Goal: Transaction & Acquisition: Purchase product/service

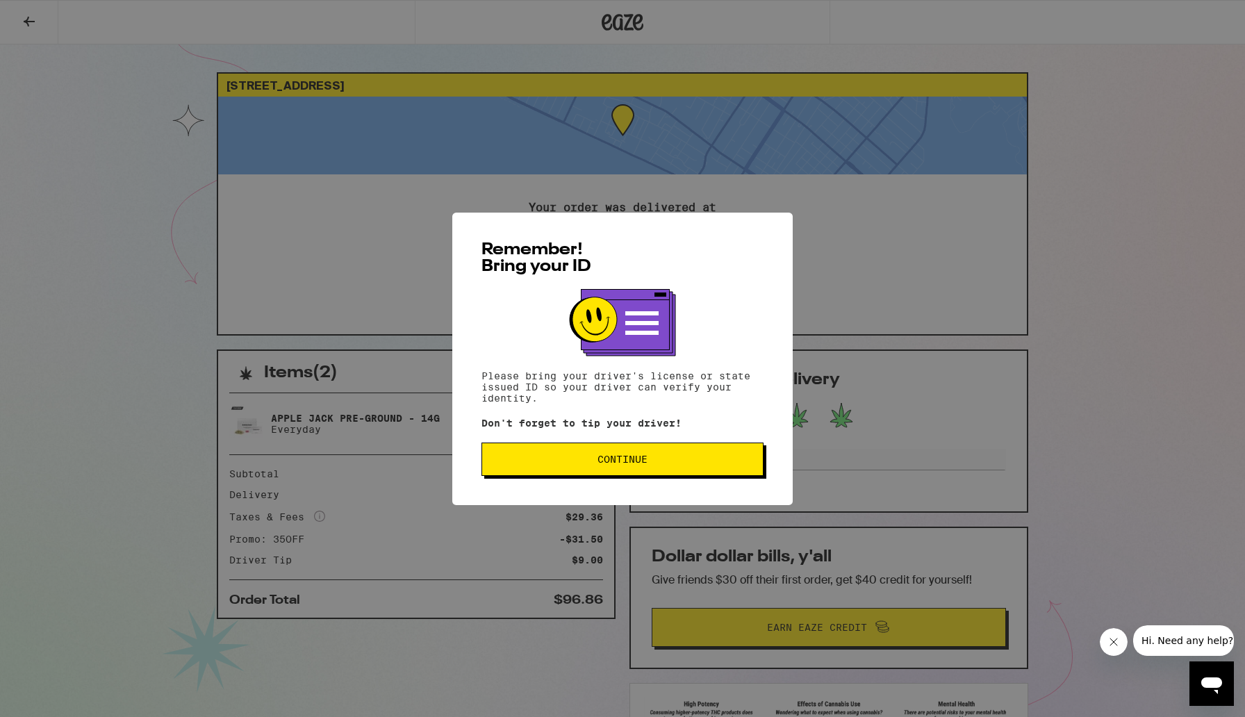
click at [623, 464] on span "Continue" at bounding box center [622, 459] width 50 height 10
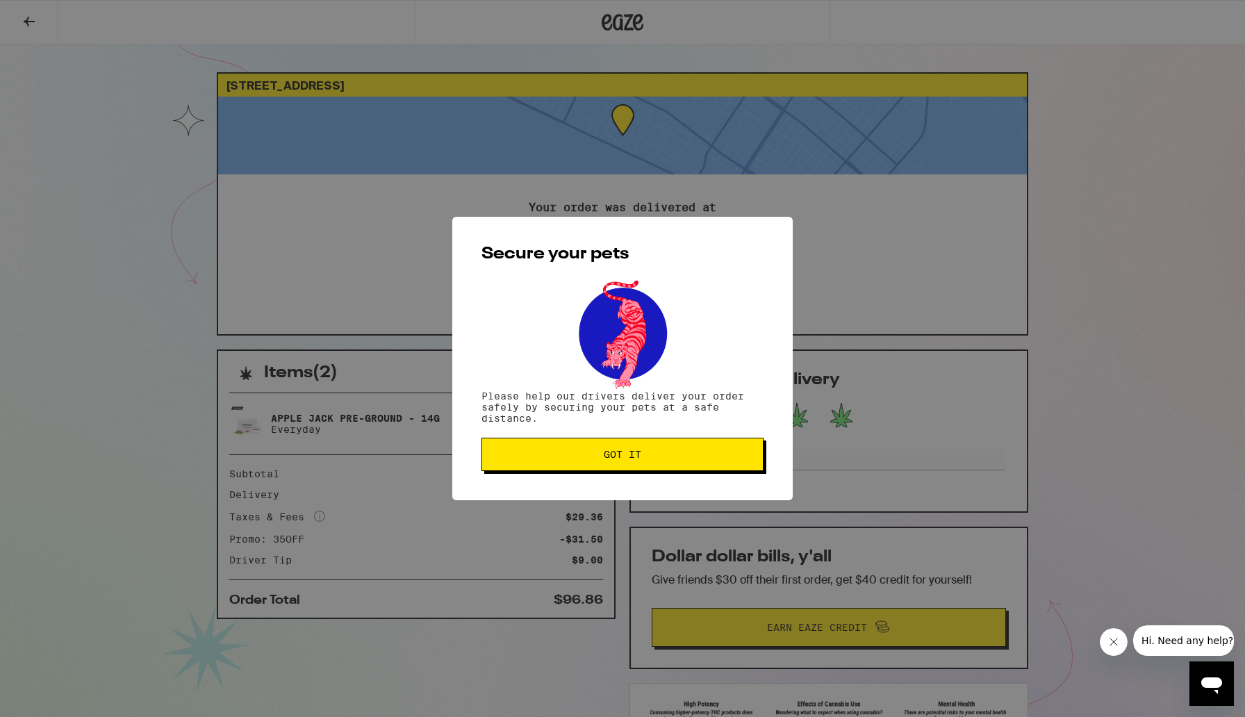
click at [623, 466] on button "Got it" at bounding box center [622, 454] width 282 height 33
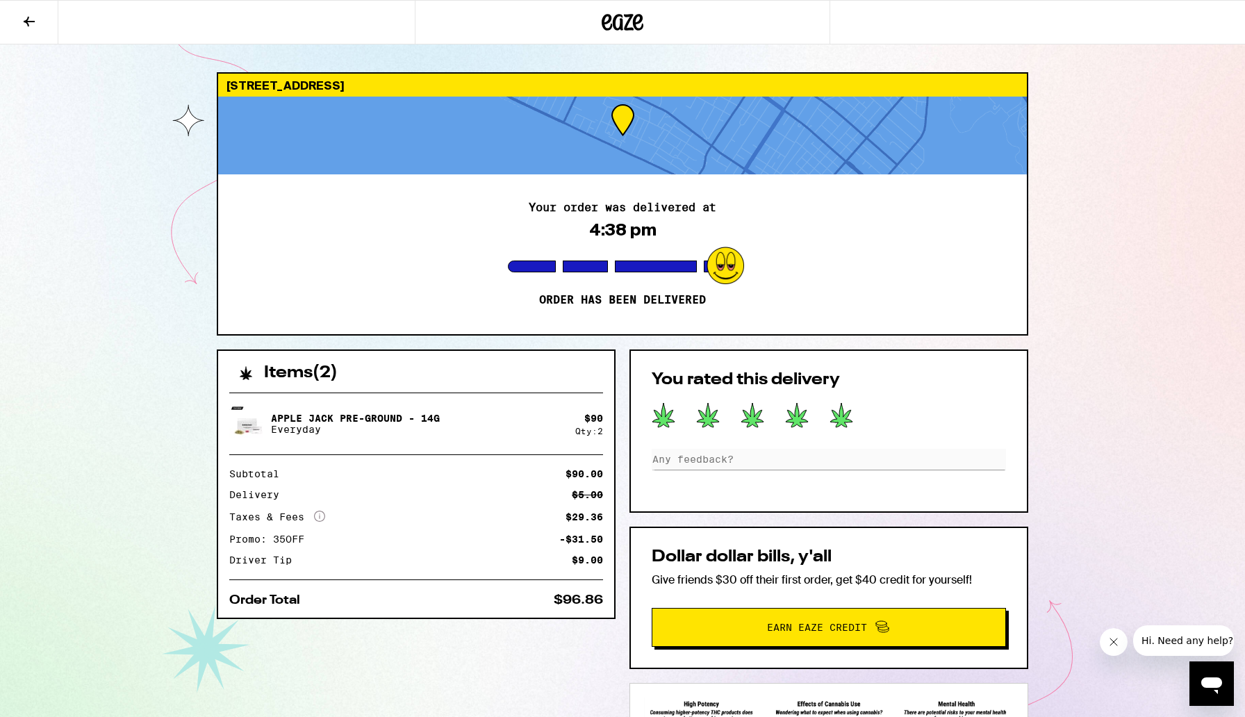
click at [613, 25] on icon at bounding box center [623, 22] width 21 height 17
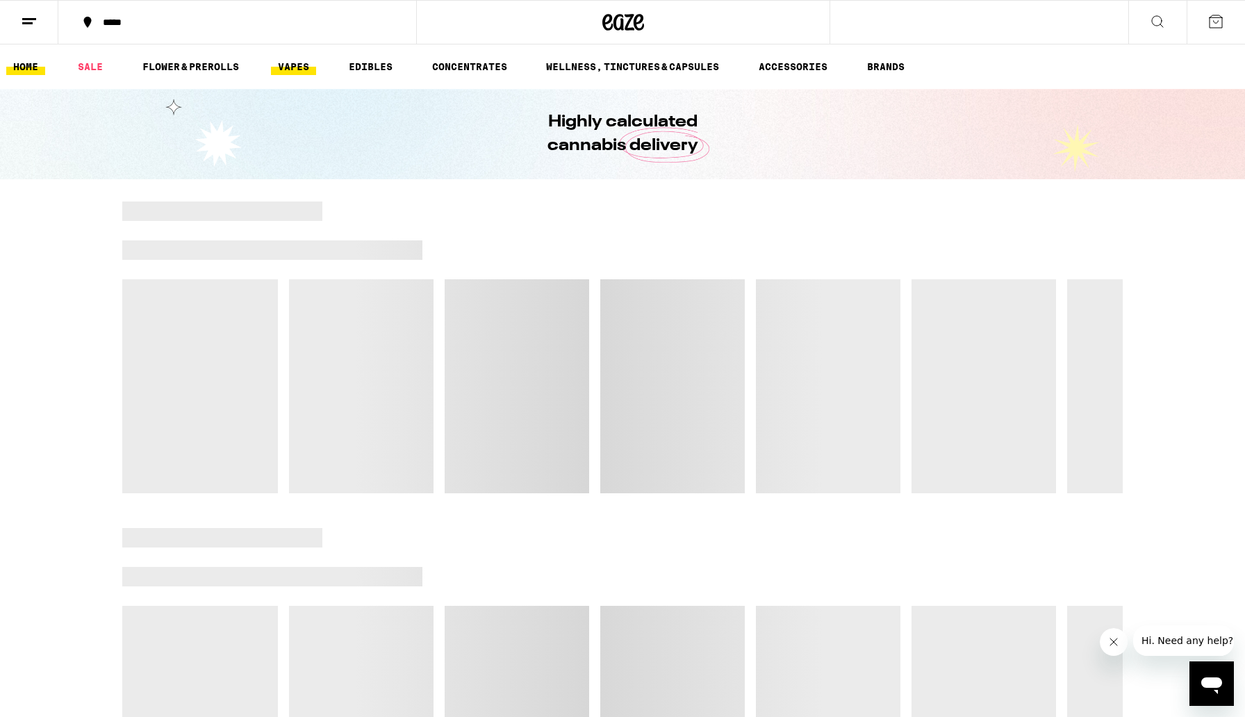
click at [284, 71] on link "VAPES" at bounding box center [293, 66] width 45 height 17
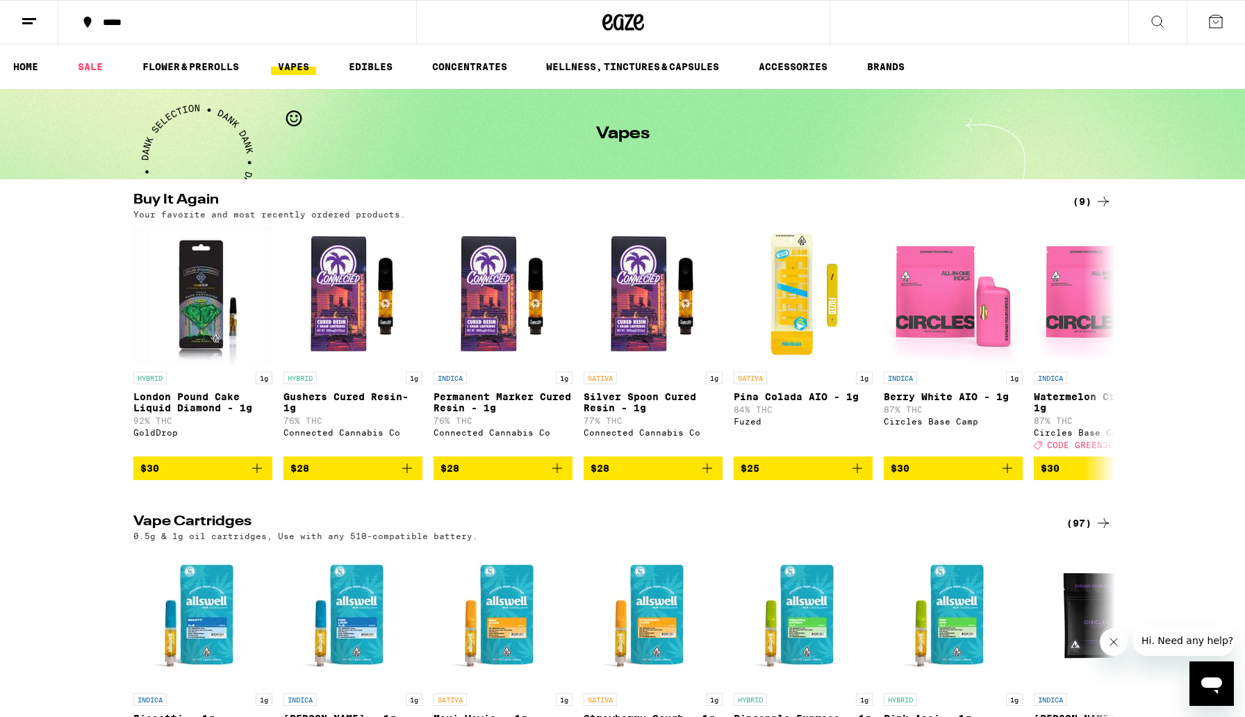
click at [700, 211] on div "Your favorite and most recently ordered products." at bounding box center [622, 214] width 978 height 9
click at [103, 74] on link "SALE" at bounding box center [90, 66] width 39 height 17
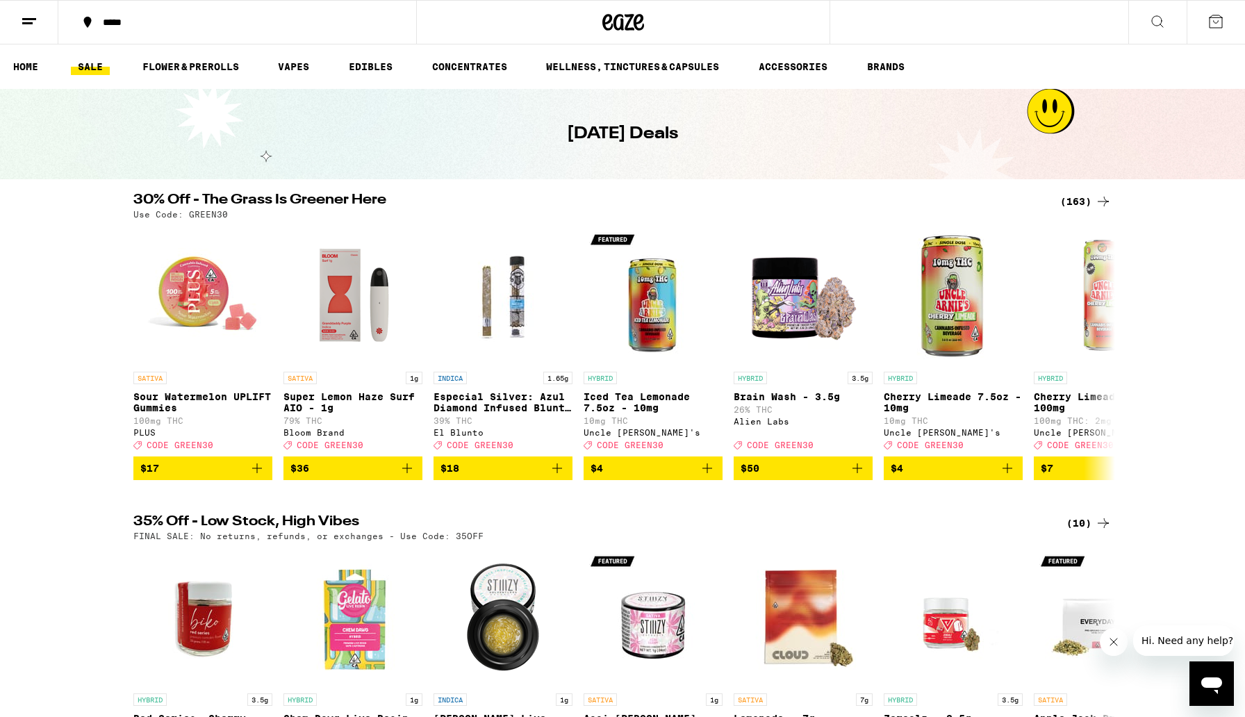
click at [1084, 199] on div "(163)" at bounding box center [1085, 201] width 51 height 17
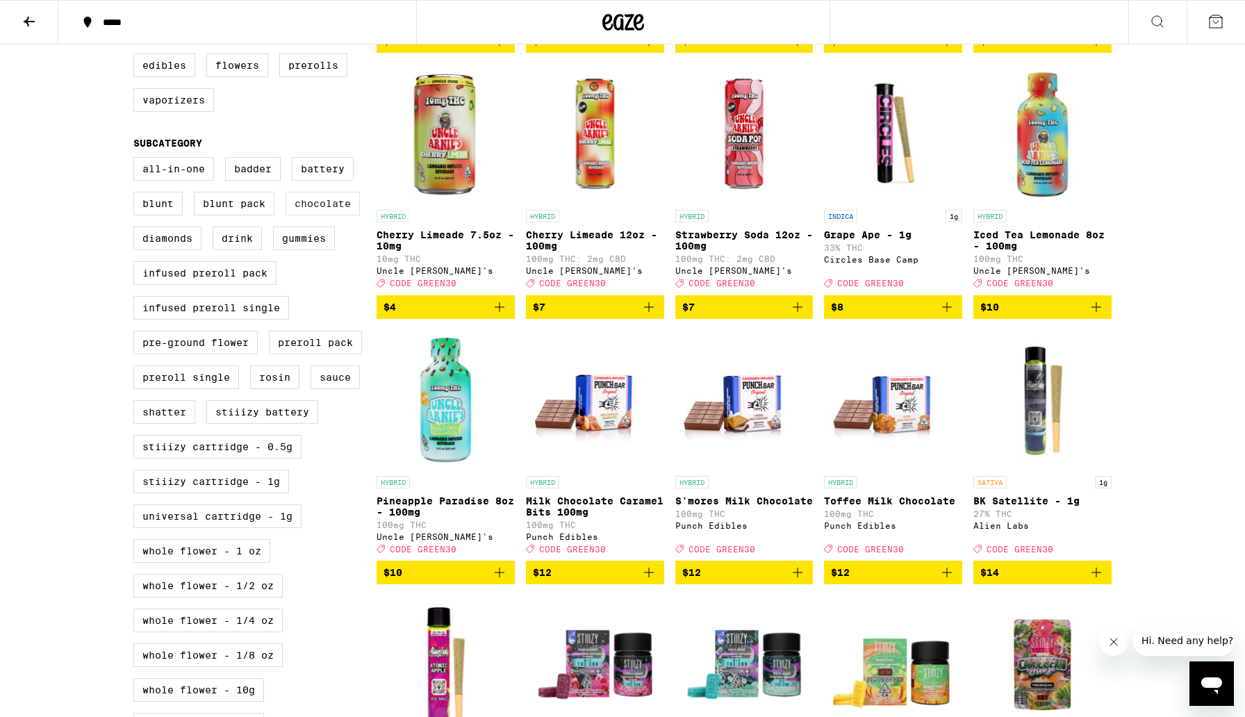
scroll to position [406, 0]
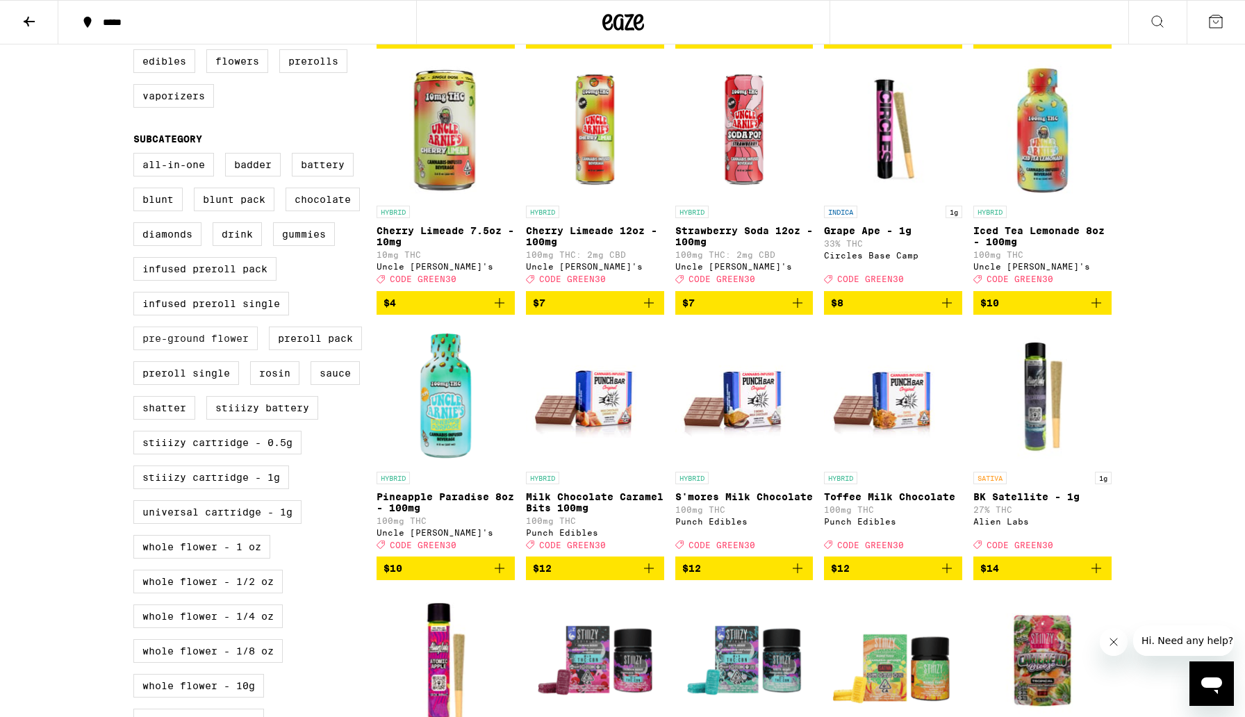
click at [221, 350] on label "Pre-ground Flower" at bounding box center [195, 338] width 124 height 24
click at [137, 156] on input "Pre-ground Flower" at bounding box center [136, 155] width 1 height 1
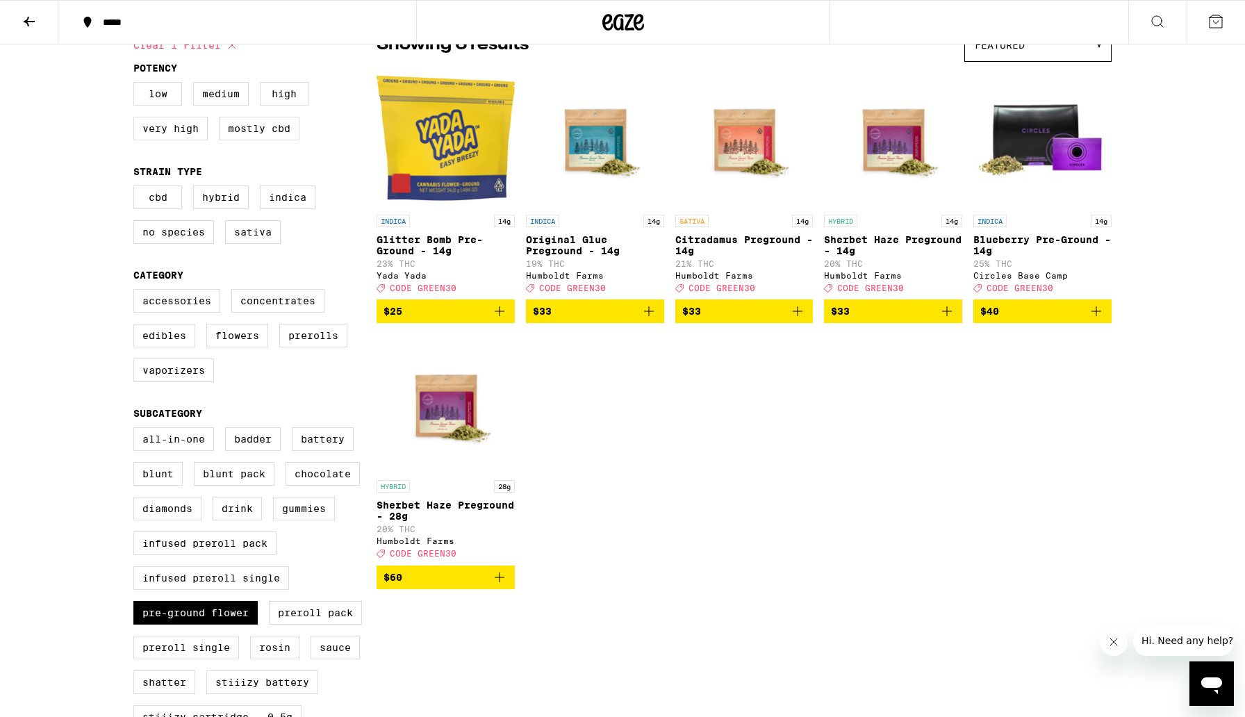
scroll to position [129, 0]
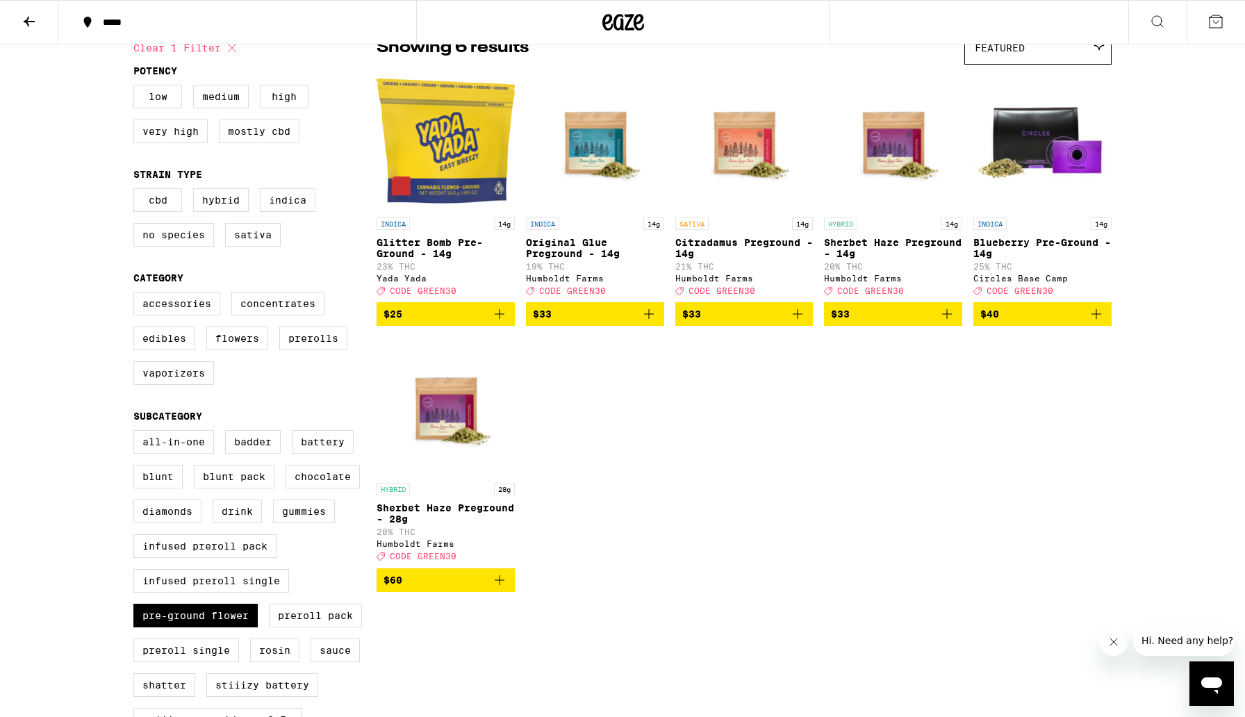
click at [501, 322] on icon "Add to bag" at bounding box center [499, 314] width 17 height 17
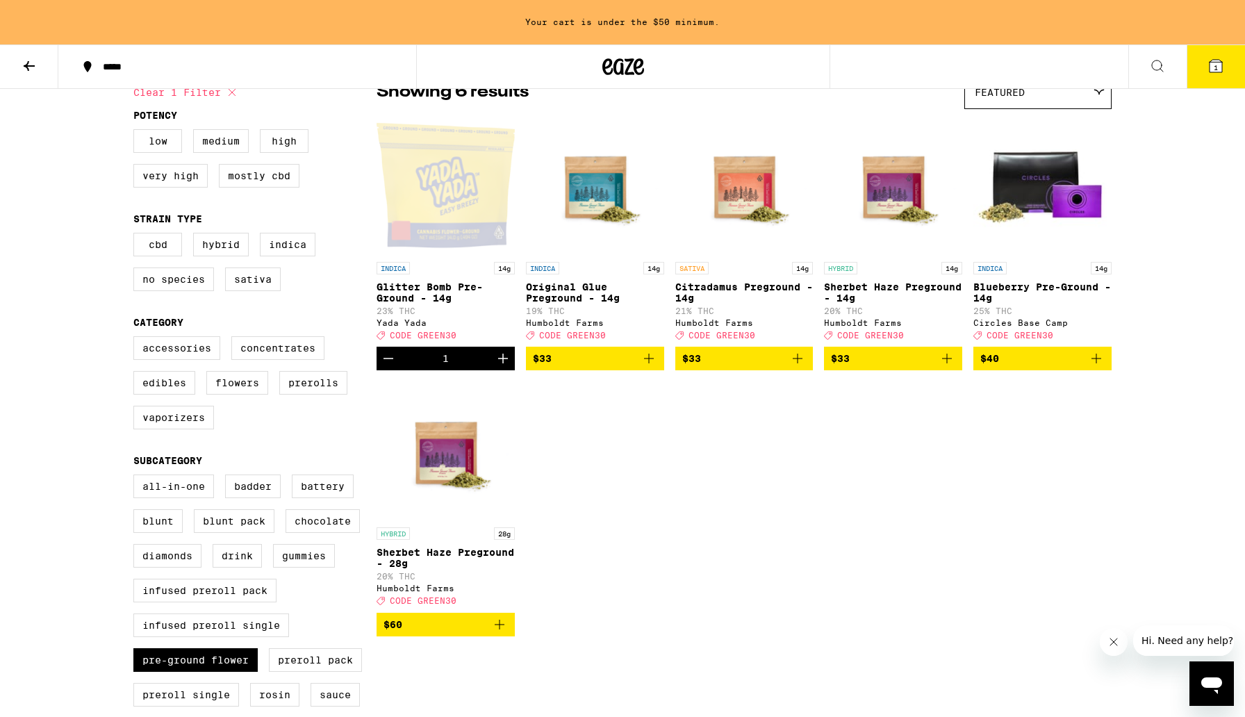
scroll to position [174, 0]
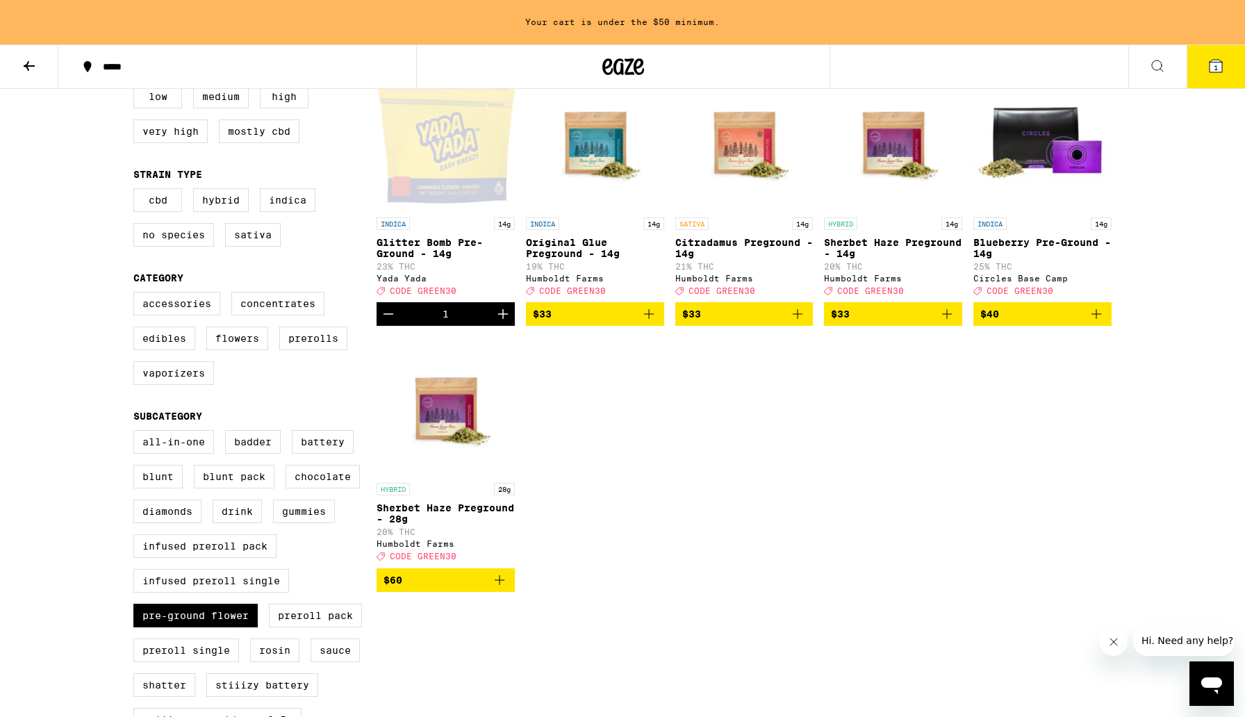
click at [501, 322] on icon "Increment" at bounding box center [503, 314] width 17 height 17
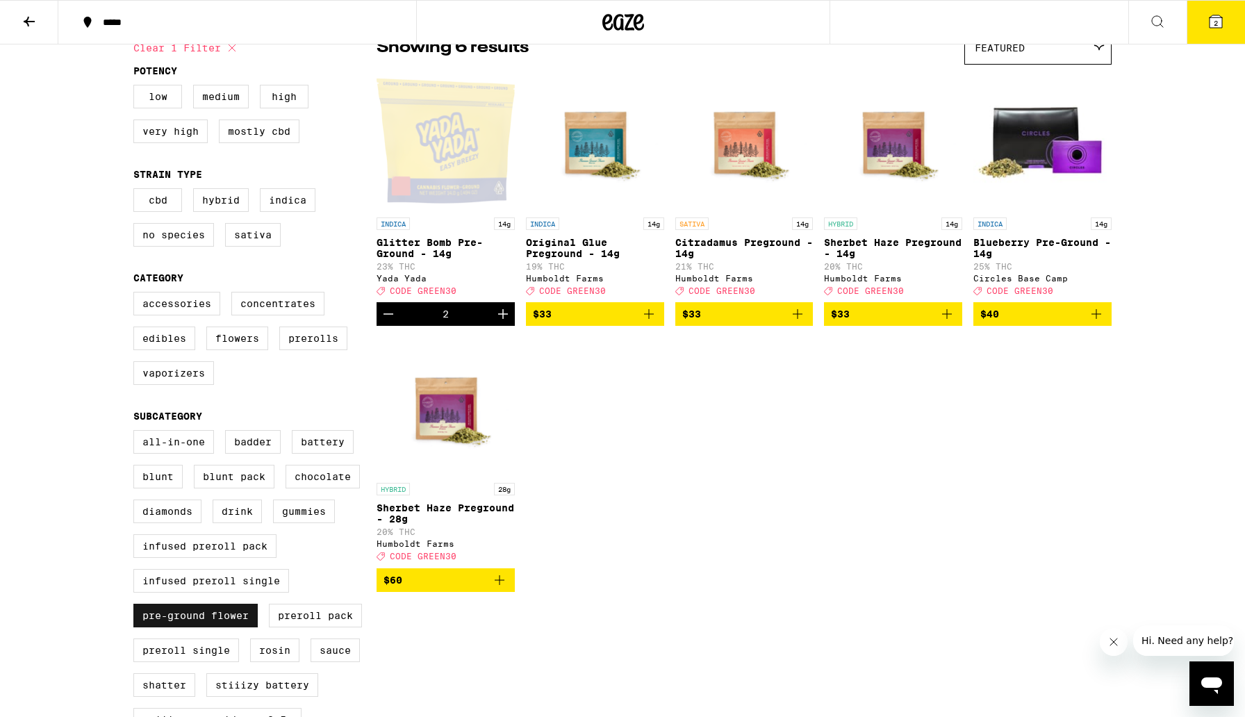
click at [226, 627] on label "Pre-ground Flower" at bounding box center [195, 616] width 124 height 24
click at [137, 433] on input "Pre-ground Flower" at bounding box center [136, 432] width 1 height 1
checkbox input "false"
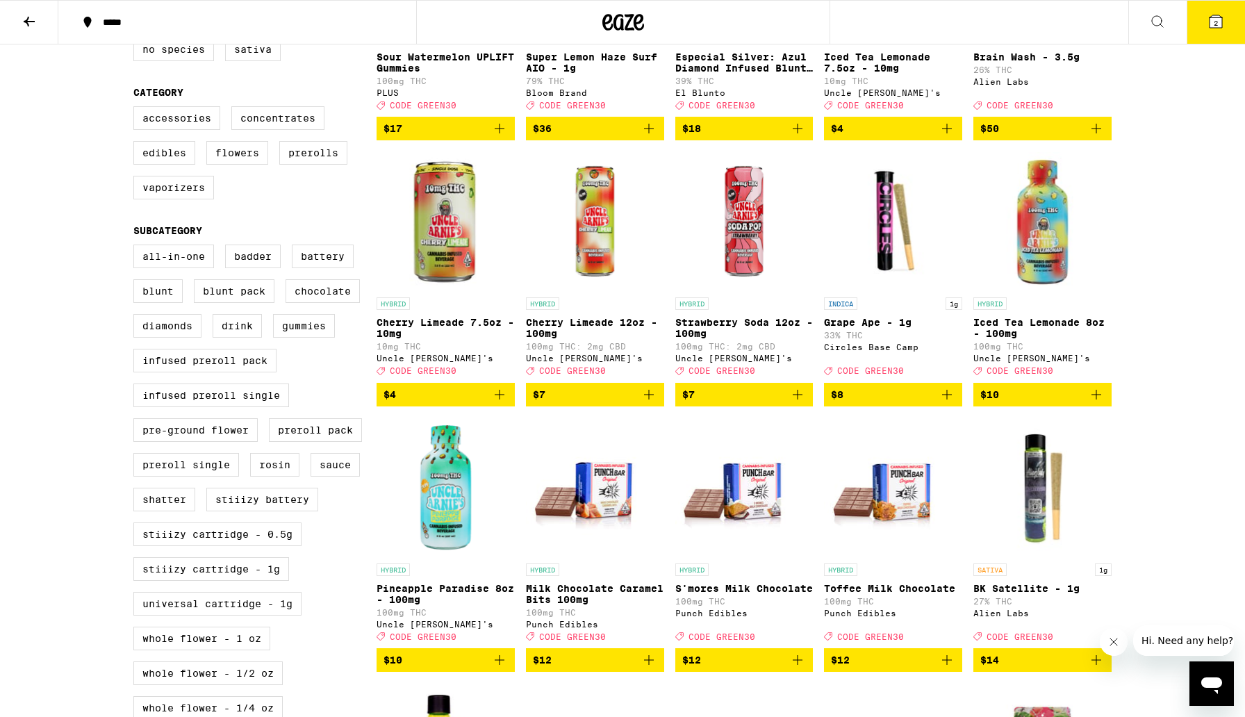
scroll to position [315, 0]
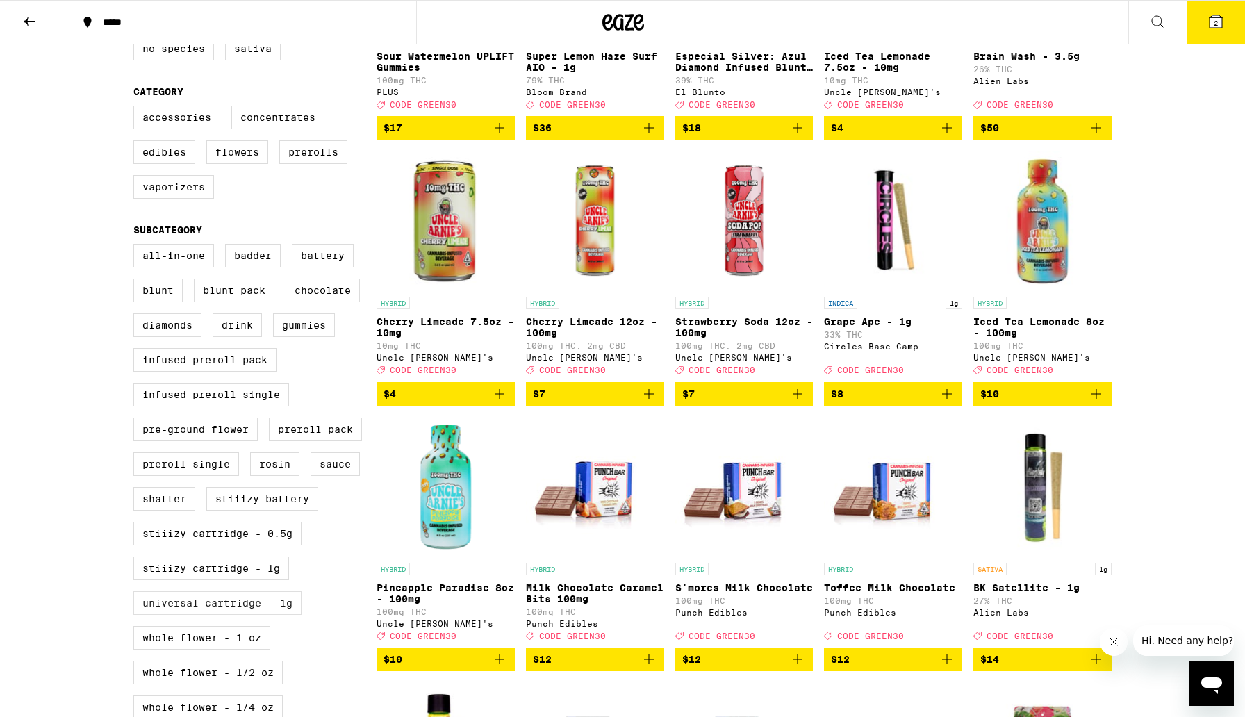
click at [259, 615] on label "Universal Cartridge - 1g" at bounding box center [217, 603] width 168 height 24
click at [137, 247] on input "Universal Cartridge - 1g" at bounding box center [136, 246] width 1 height 1
checkbox input "true"
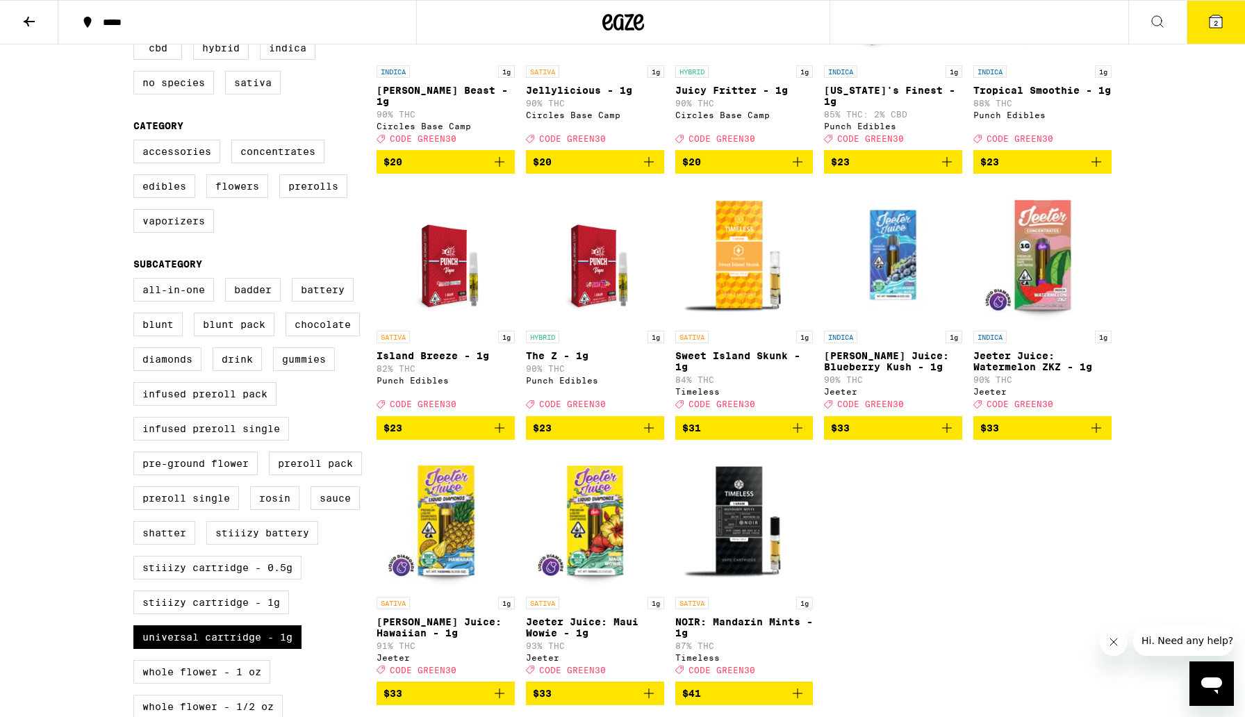
scroll to position [294, 0]
